Goal: Transaction & Acquisition: Download file/media

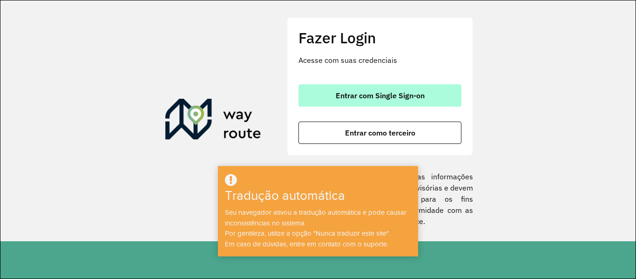
click at [372, 95] on font "Entrar com Single Sign-on" at bounding box center [380, 95] width 89 height 9
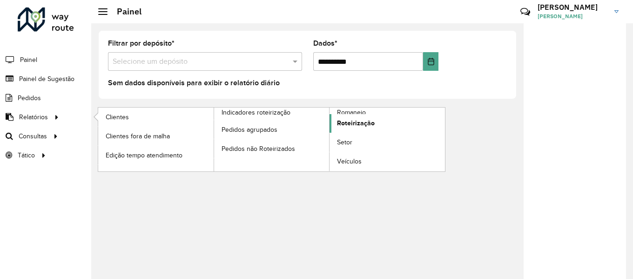
click at [364, 123] on font "Roteirização" at bounding box center [356, 122] width 38 height 7
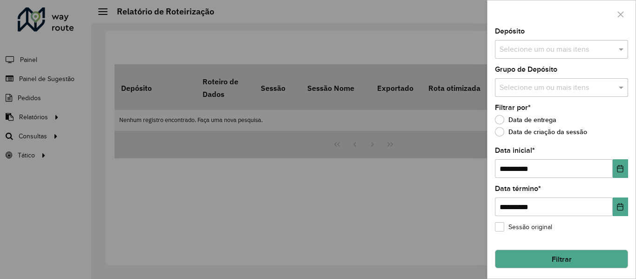
click at [548, 53] on input "text" at bounding box center [556, 49] width 119 height 11
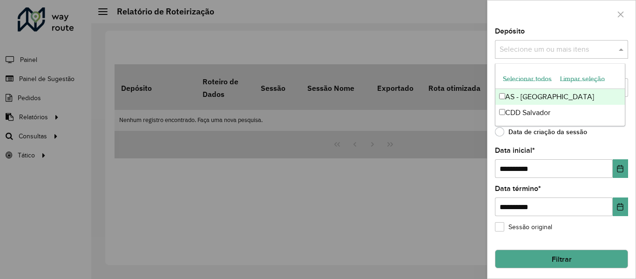
click at [534, 82] on font "Selecionar todos" at bounding box center [527, 78] width 49 height 7
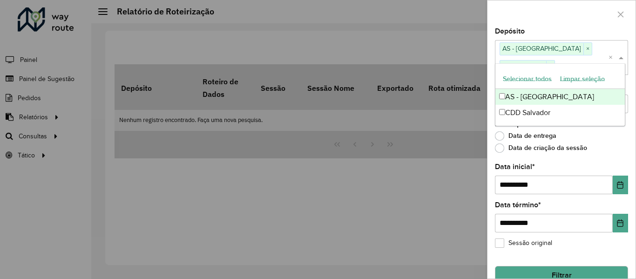
click at [545, 16] on div at bounding box center [562, 13] width 148 height 27
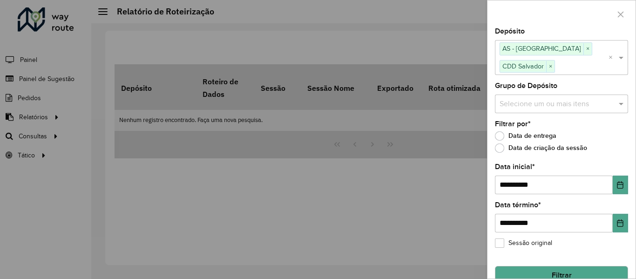
click at [538, 99] on input "text" at bounding box center [556, 103] width 119 height 11
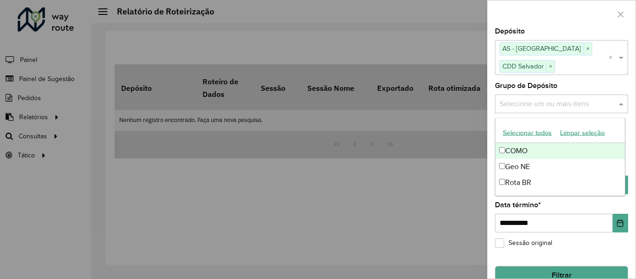
click at [533, 132] on font "Selecionar todos" at bounding box center [527, 132] width 49 height 7
drag, startPoint x: 536, startPoint y: 14, endPoint x: 530, endPoint y: 43, distance: 30.5
click at [536, 13] on div at bounding box center [562, 13] width 148 height 27
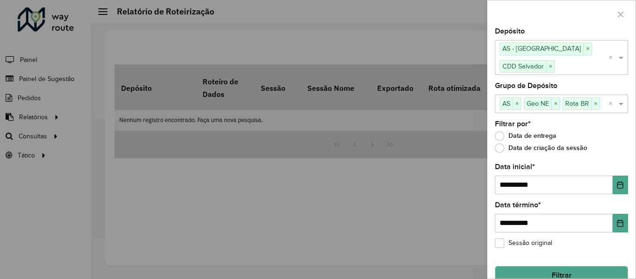
scroll to position [17, 0]
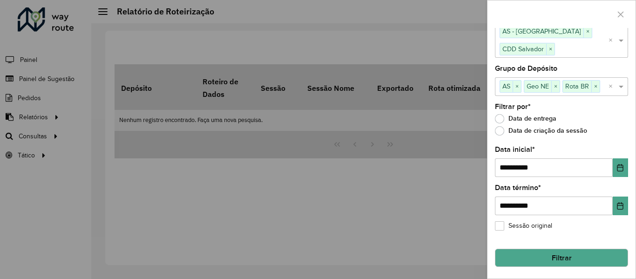
click at [541, 253] on button "Filtrar" at bounding box center [561, 258] width 133 height 19
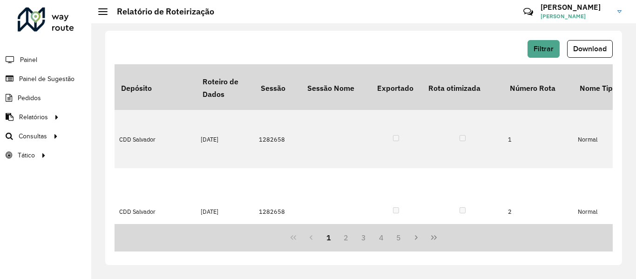
drag, startPoint x: 594, startPoint y: 51, endPoint x: 579, endPoint y: 59, distance: 16.7
click at [593, 51] on font "Download" at bounding box center [590, 49] width 34 height 8
click at [360, 31] on div "Filtrar Download Depósito Roteiro de Dados Sessão Sessão Nome Exportado Rota ot…" at bounding box center [363, 148] width 517 height 234
